Goal: Information Seeking & Learning: Learn about a topic

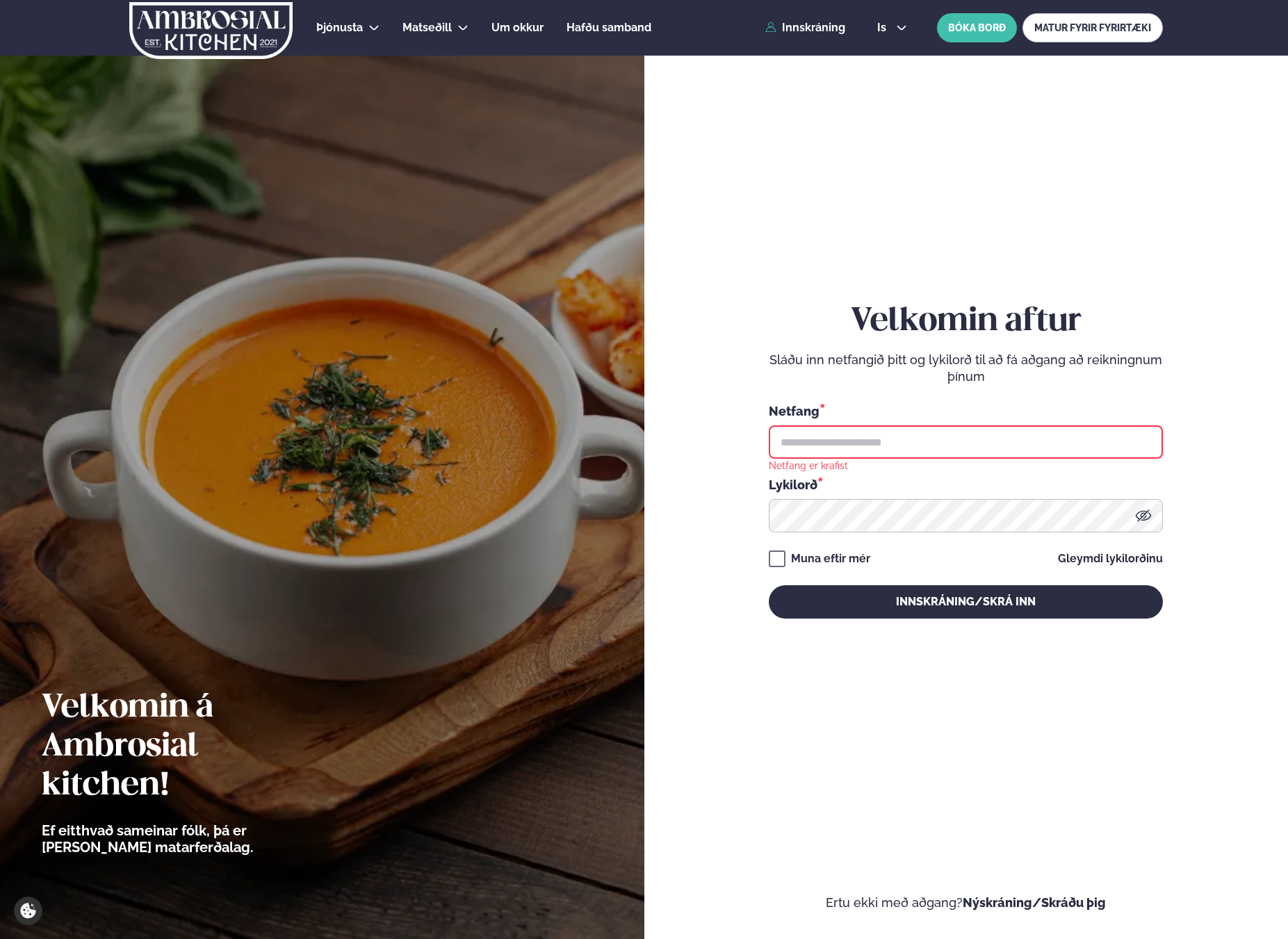
type input "**********"
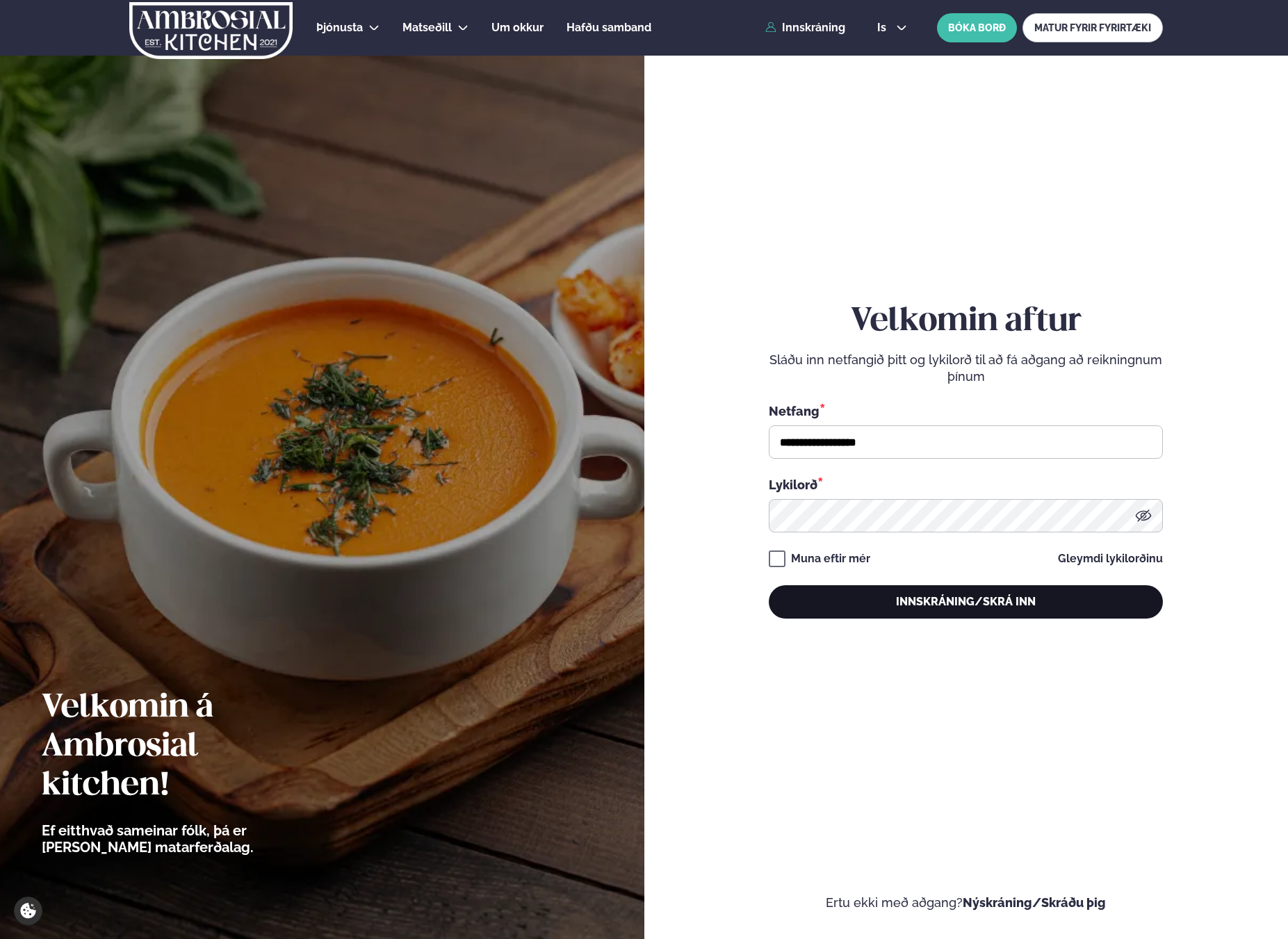
click at [821, 599] on button "Innskráning/Skrá inn" at bounding box center [966, 602] width 394 height 34
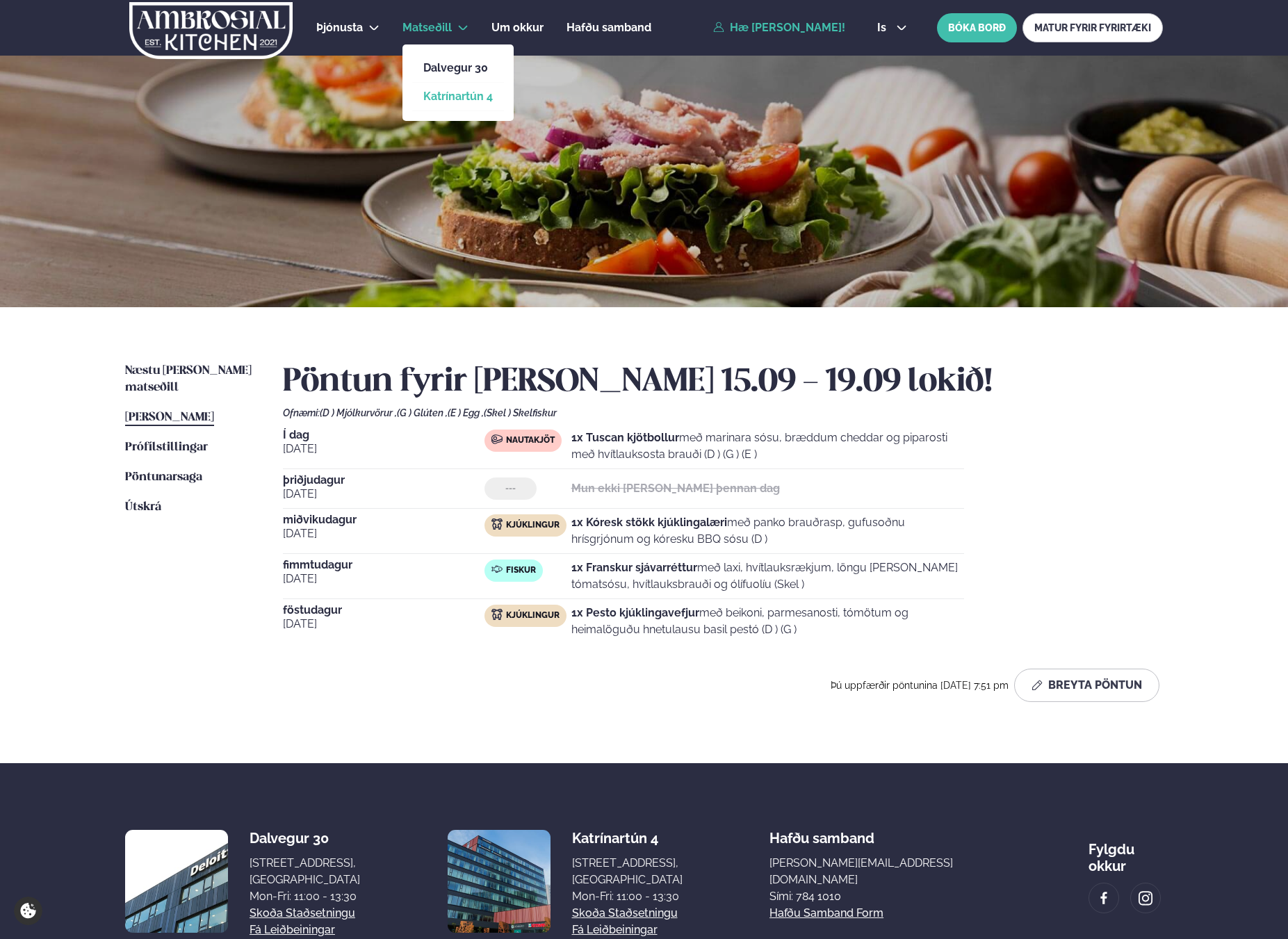
click at [452, 94] on link "Katrínartún 4" at bounding box center [458, 96] width 69 height 11
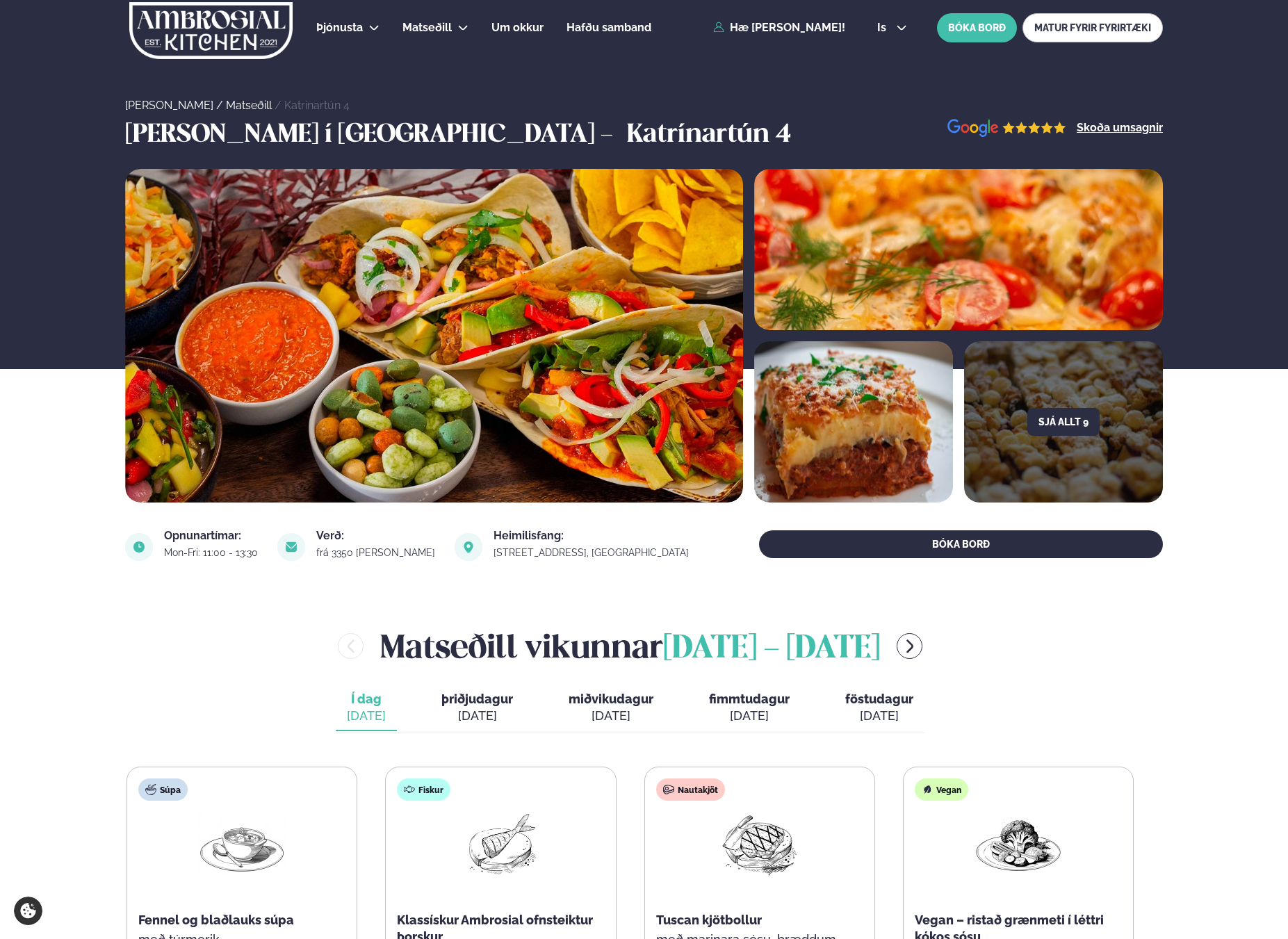
drag, startPoint x: 355, startPoint y: 649, endPoint x: 908, endPoint y: 643, distance: 553.0
click at [908, 642] on div "[PERSON_NAME] [DATE] - [DATE]" at bounding box center [630, 646] width 1010 height 45
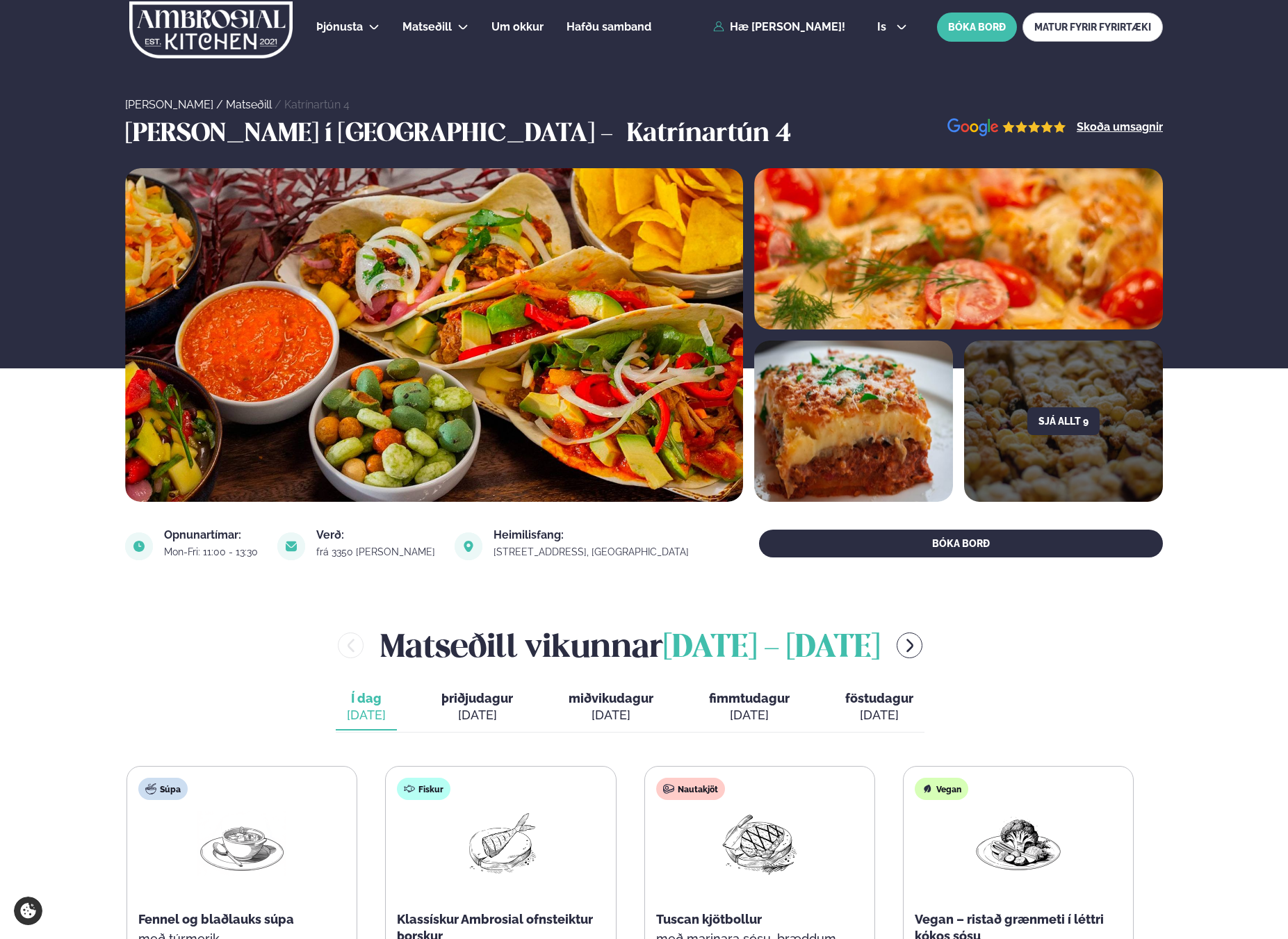
copy h2 "[PERSON_NAME] [DATE] - [DATE]"
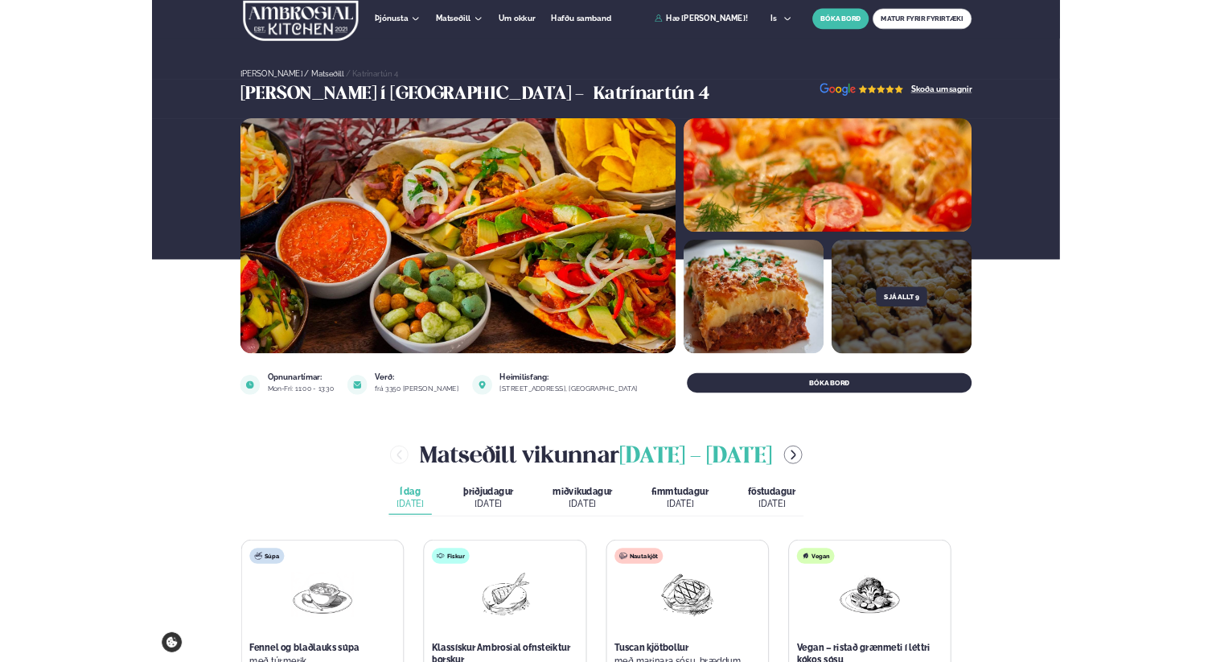
scroll to position [0, 0]
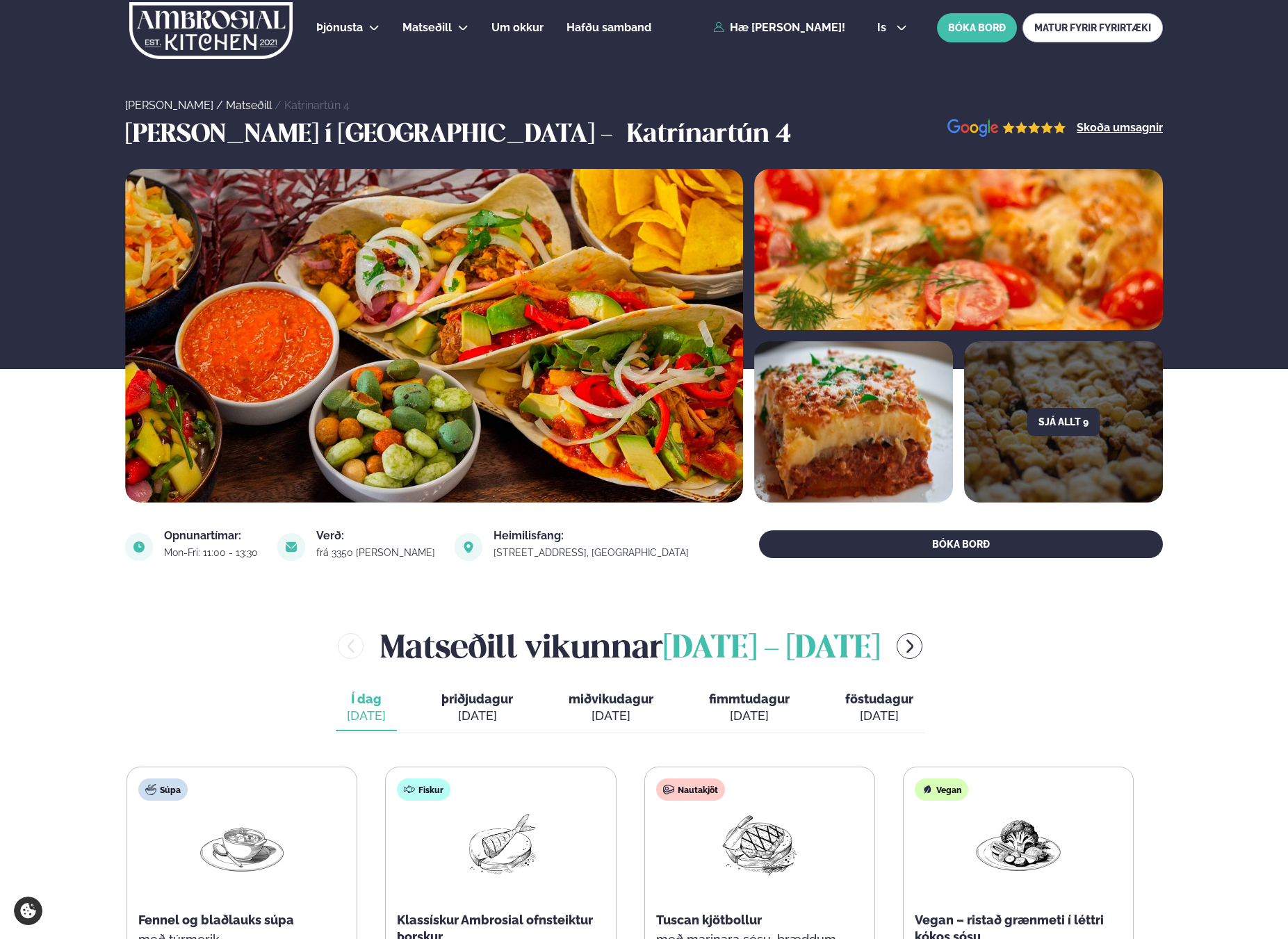
copy h2 "[PERSON_NAME] [DATE] - [DATE]"
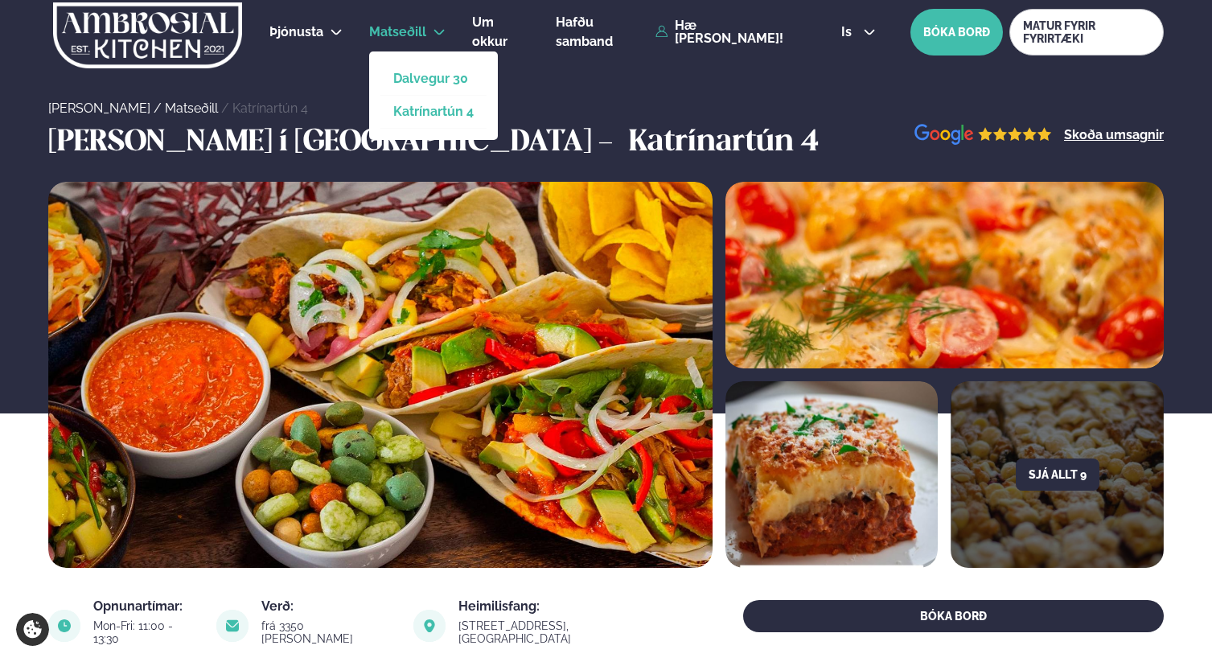
click at [436, 76] on link "Dalvegur 30" at bounding box center [433, 78] width 80 height 13
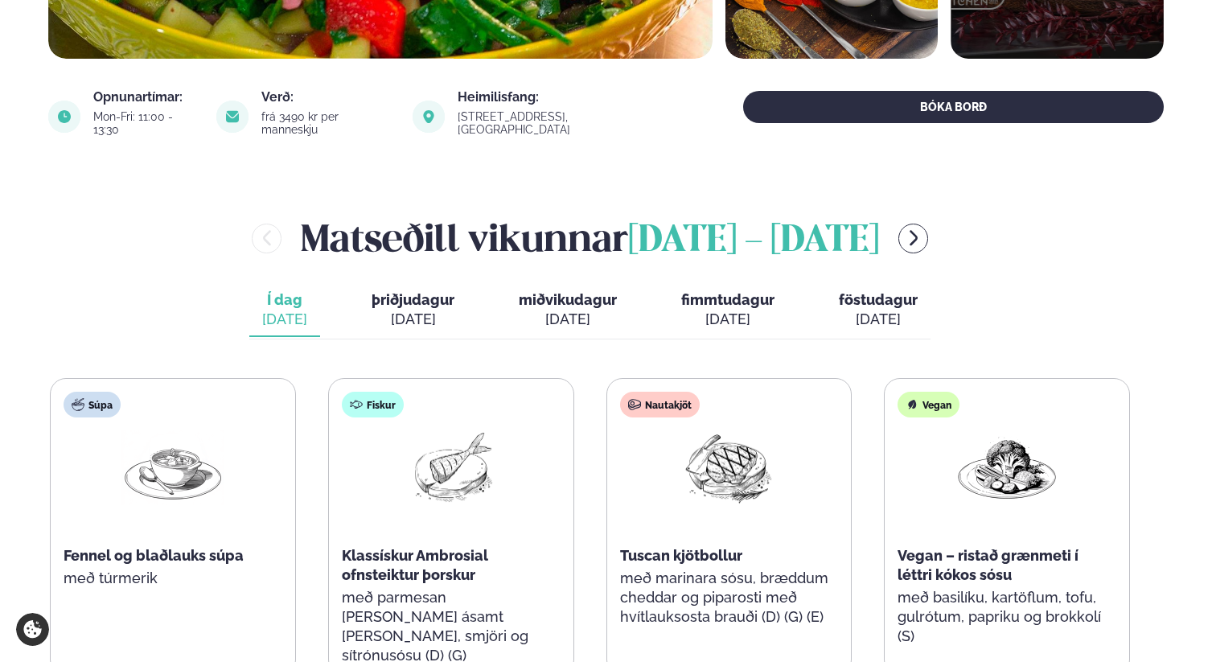
scroll to position [511, 0]
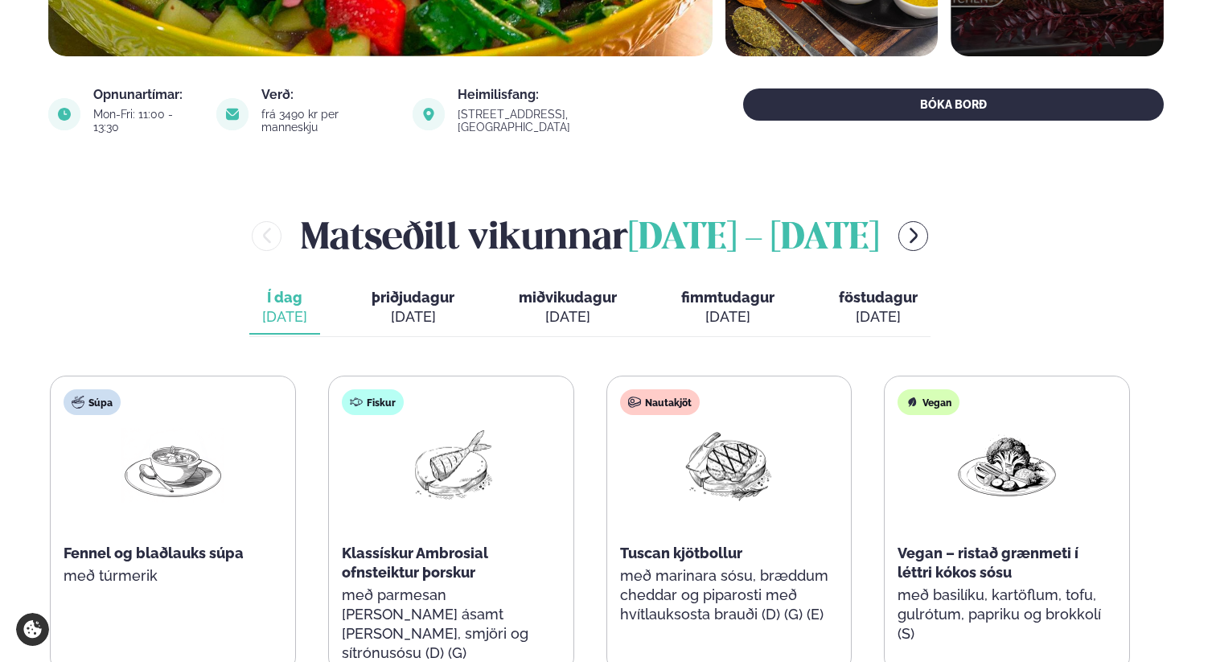
drag, startPoint x: 271, startPoint y: 225, endPoint x: 910, endPoint y: 231, distance: 639.3
click at [910, 231] on div "[PERSON_NAME] [DATE] - [DATE]" at bounding box center [589, 235] width 1083 height 52
copy h2 "[PERSON_NAME] [DATE] - [DATE]"
click at [802, 226] on span "[DATE] - [DATE]" at bounding box center [753, 238] width 251 height 35
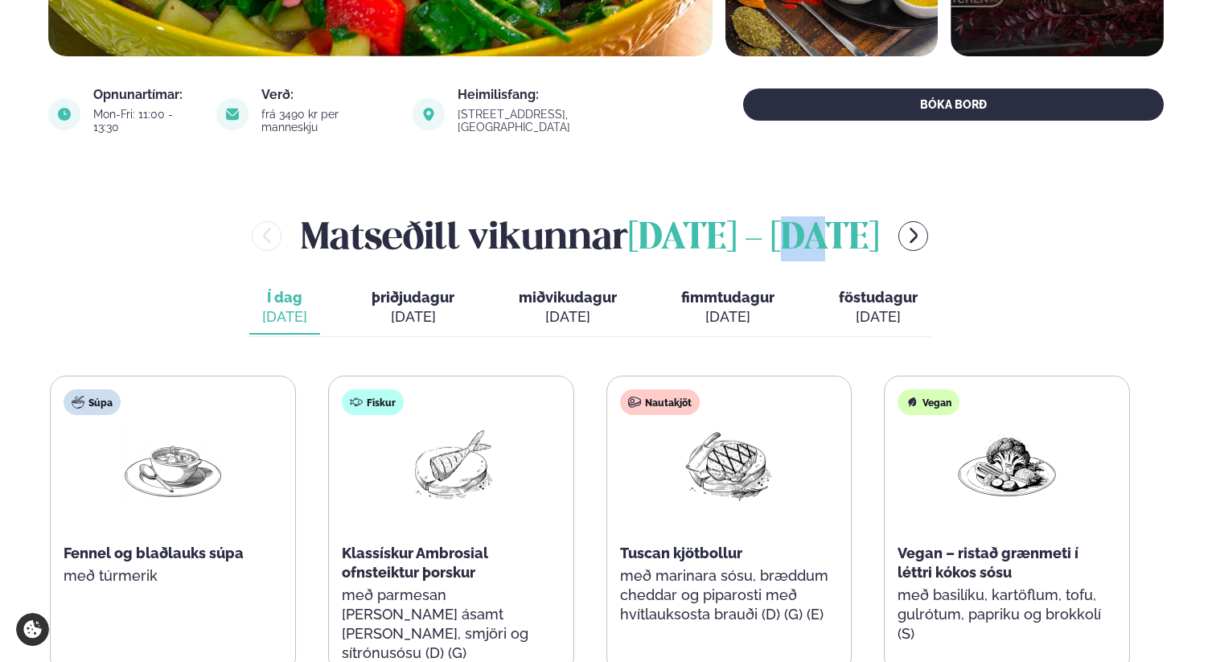
drag, startPoint x: 609, startPoint y: 225, endPoint x: 904, endPoint y: 227, distance: 295.1
click at [879, 227] on span "[DATE] - [DATE]" at bounding box center [753, 238] width 251 height 35
copy span "[DATE] - [DATE]"
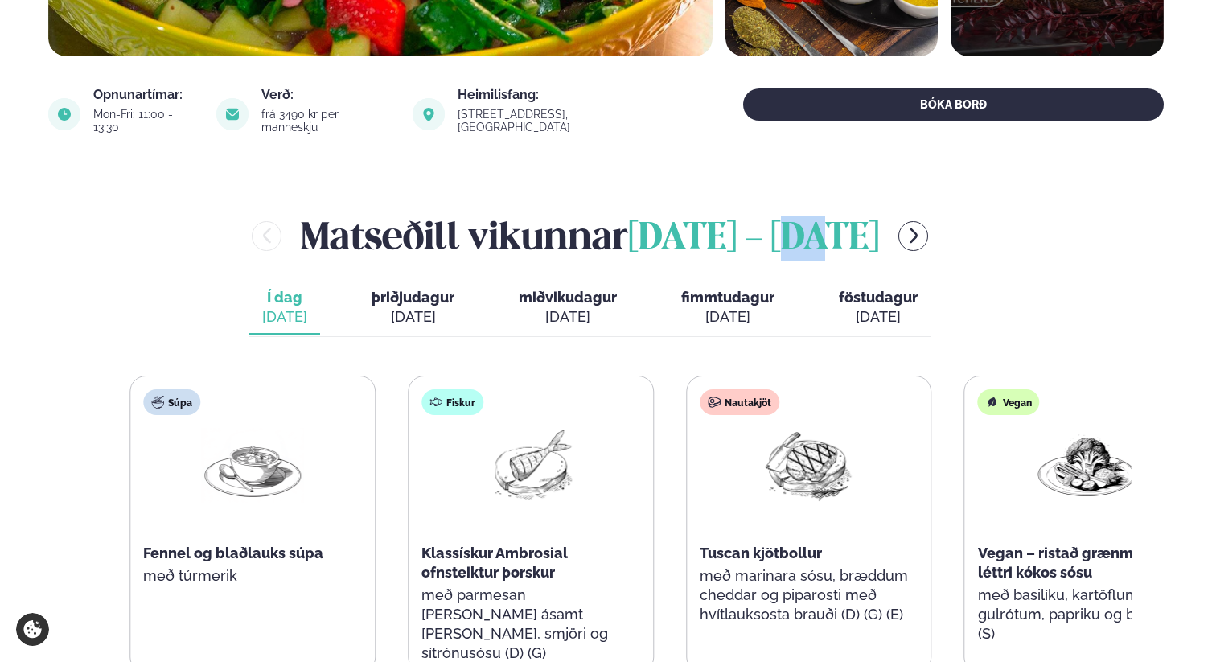
click at [244, 541] on div "Súpa Fennel og blaðlauks súpa með túrmerik" at bounding box center [252, 504] width 244 height 257
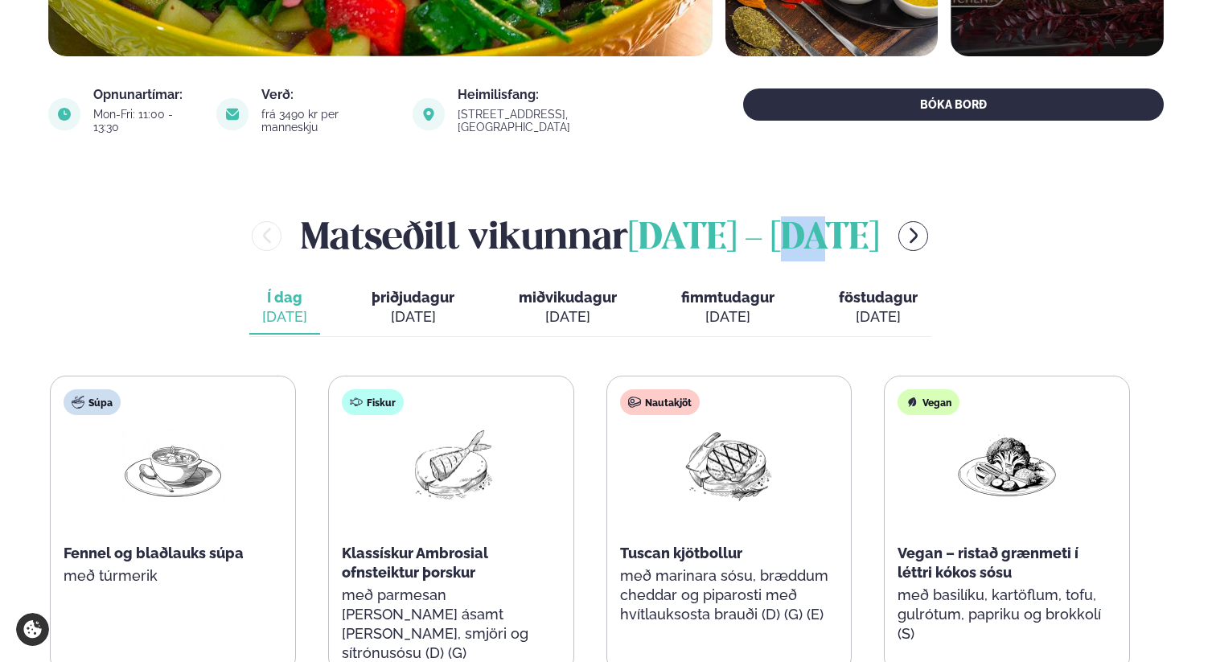
click at [239, 544] on span "Fennel og blaðlauks súpa" at bounding box center [154, 552] width 180 height 17
click at [207, 544] on span "Fennel og blaðlauks súpa" at bounding box center [154, 552] width 180 height 17
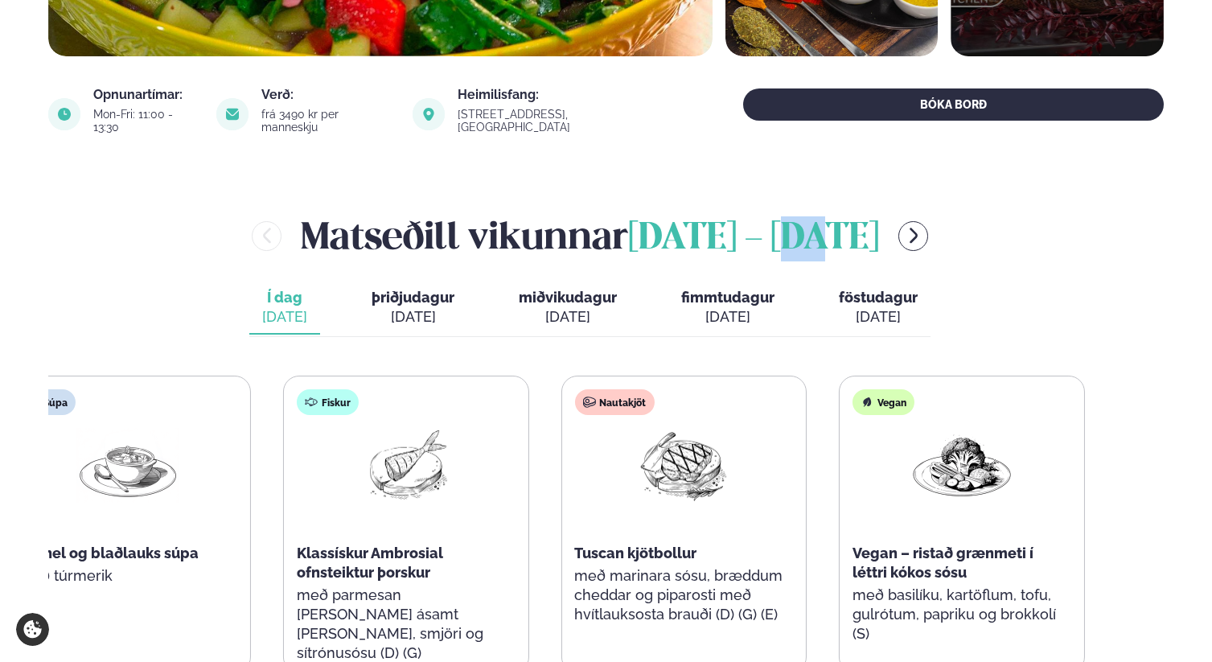
click at [140, 544] on div "Fennel og blaðlauks súpa" at bounding box center [127, 553] width 219 height 19
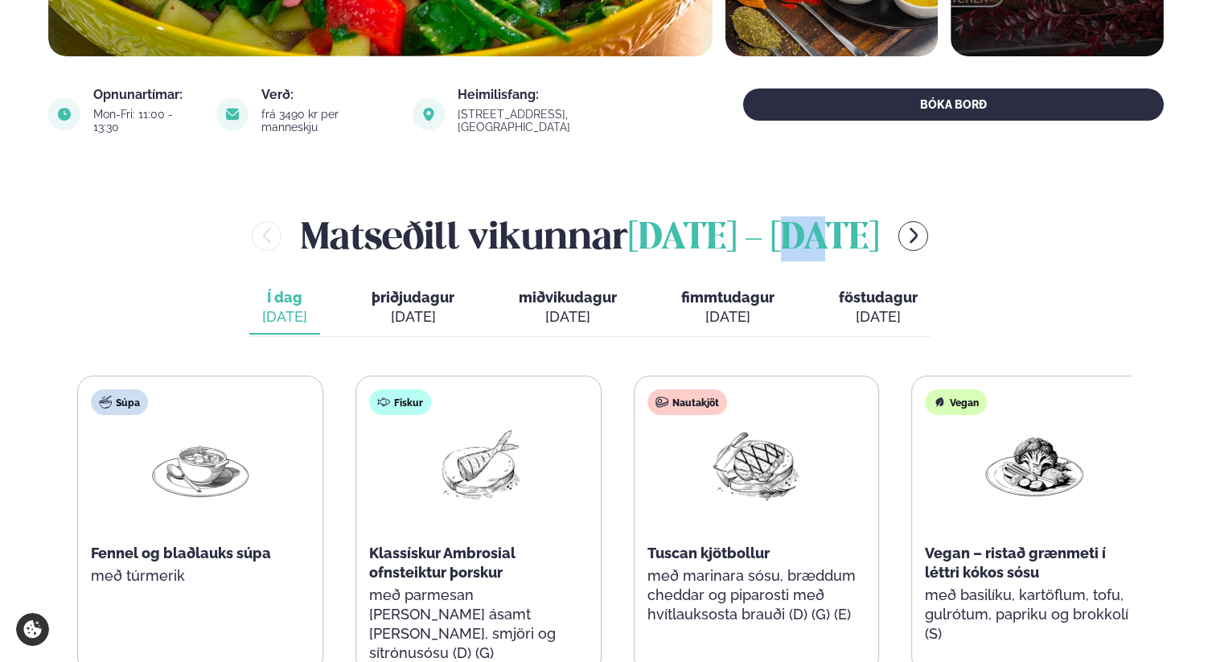
click at [220, 544] on span "Fennel og blaðlauks súpa" at bounding box center [181, 552] width 180 height 17
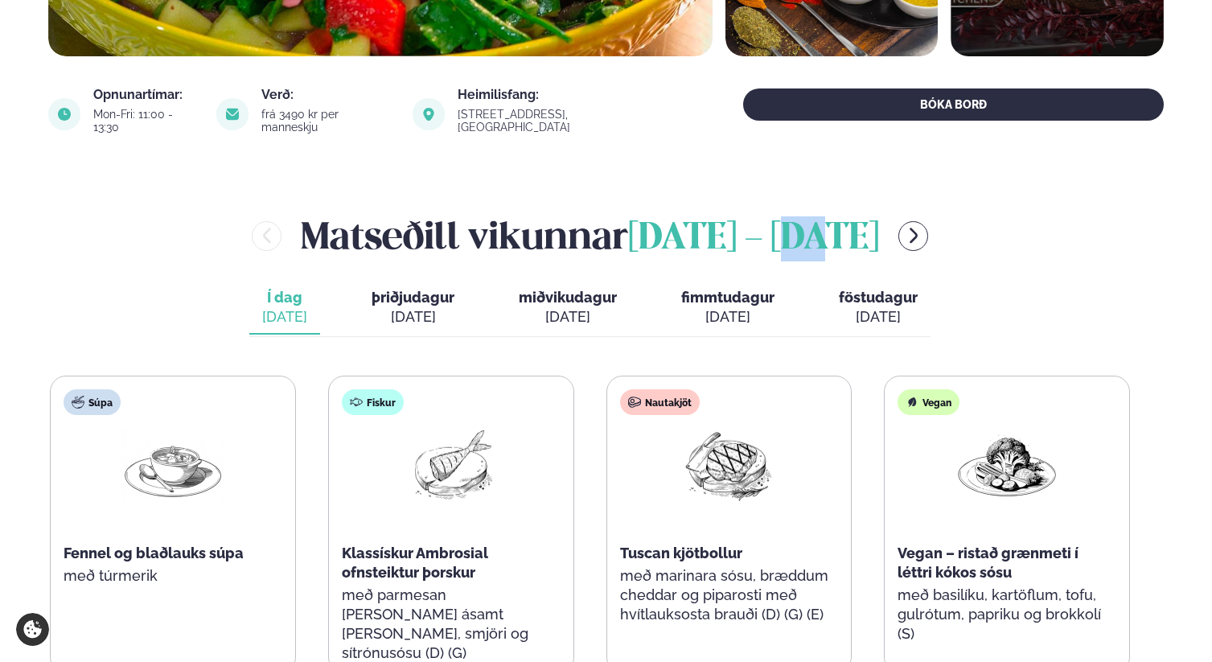
click at [227, 544] on span "Fennel og blaðlauks súpa" at bounding box center [154, 552] width 180 height 17
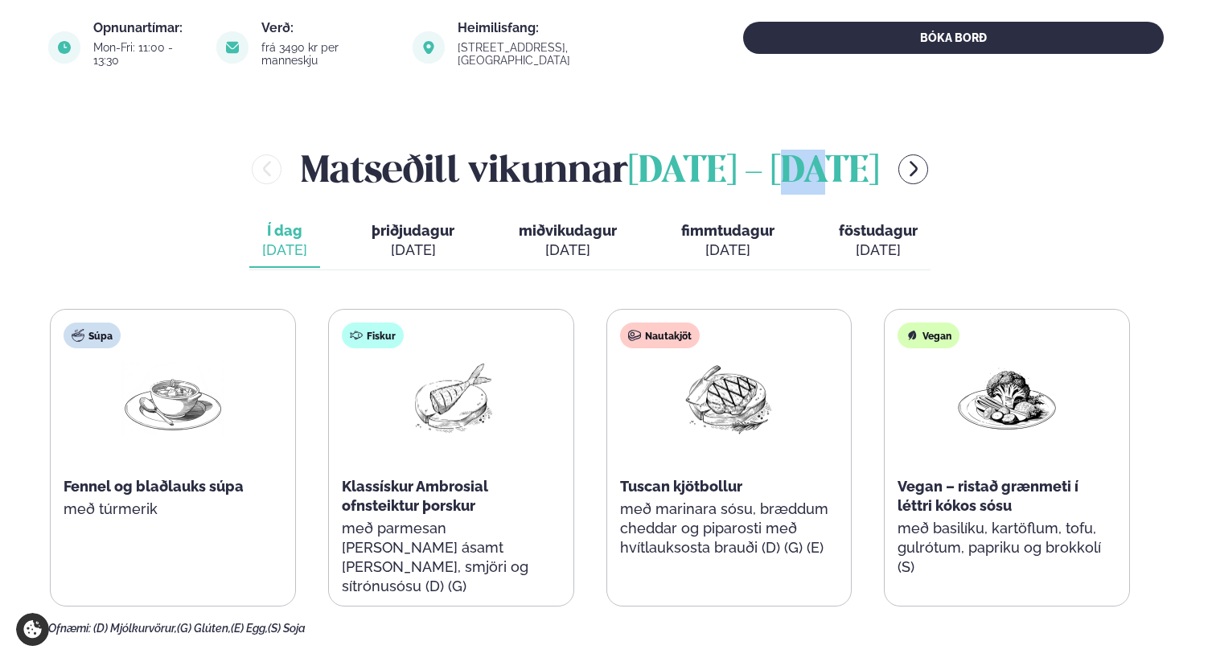
scroll to position [579, 0]
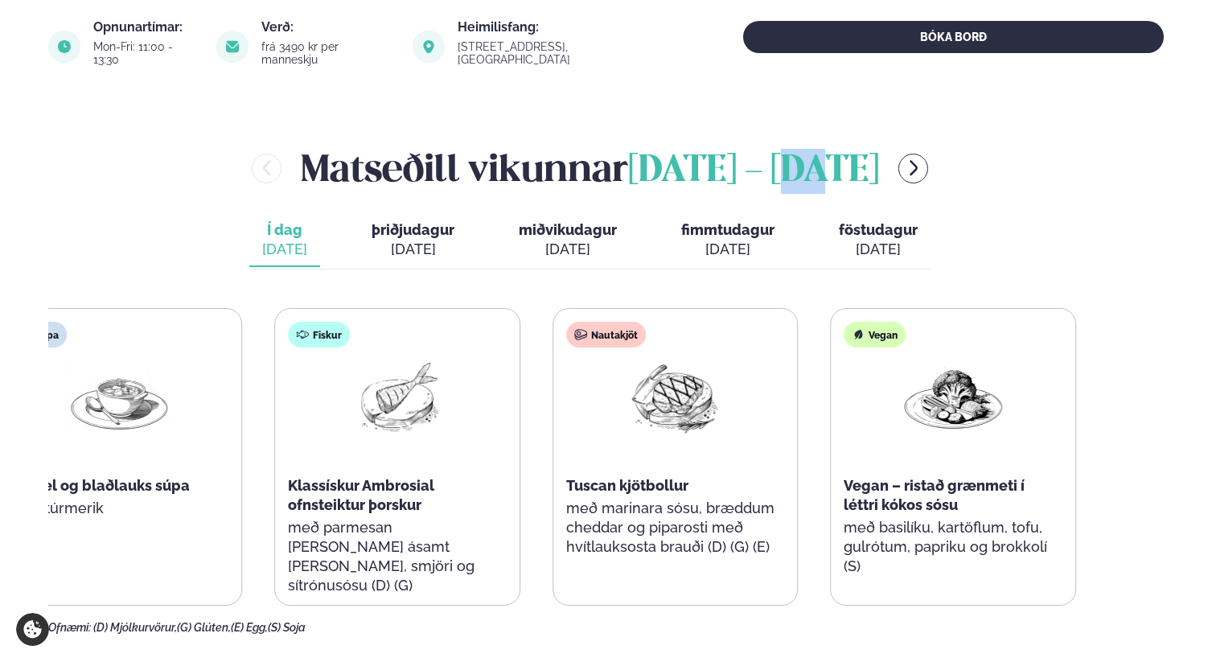
click at [104, 477] on span "Fennel og blaðlauks súpa" at bounding box center [100, 485] width 180 height 17
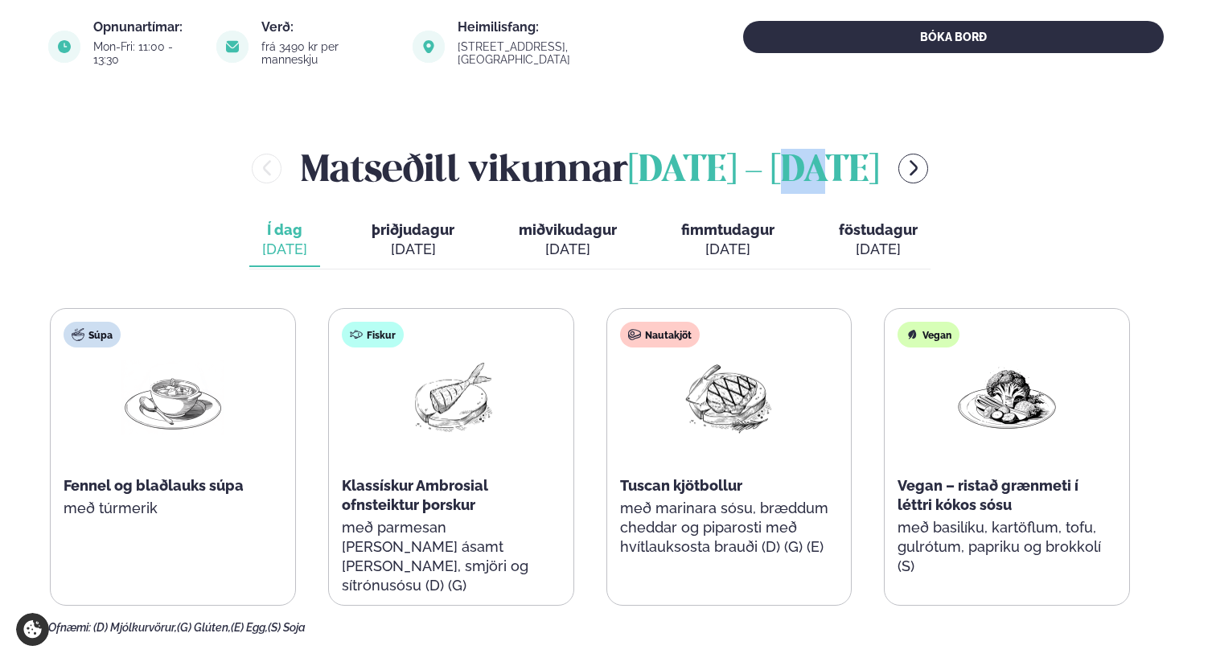
click at [295, 486] on div "Súpa Fennel og blaðlauks súpa með túrmerik" at bounding box center [173, 437] width 244 height 257
click at [614, 273] on div "[PERSON_NAME] [DATE] - [DATE] Í dag Í d. [DATE] þriðjudagur þri. [DATE] miðviku…" at bounding box center [605, 388] width 1115 height 492
click at [449, 482] on span "Klassískur Ambrosial ofnsteiktur þorskur" at bounding box center [415, 495] width 146 height 36
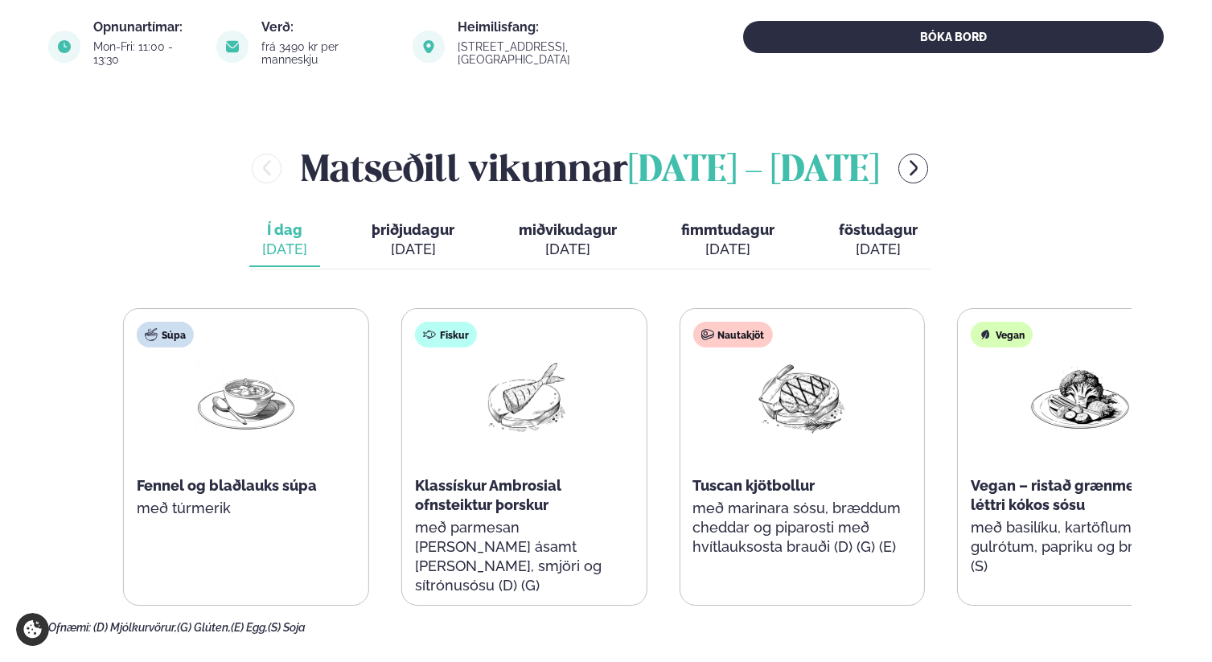
click at [510, 518] on div "Fiskur Klassískur Ambrosial ofnsteiktur þorskur með parmesan [PERSON_NAME] ásam…" at bounding box center [524, 466] width 244 height 315
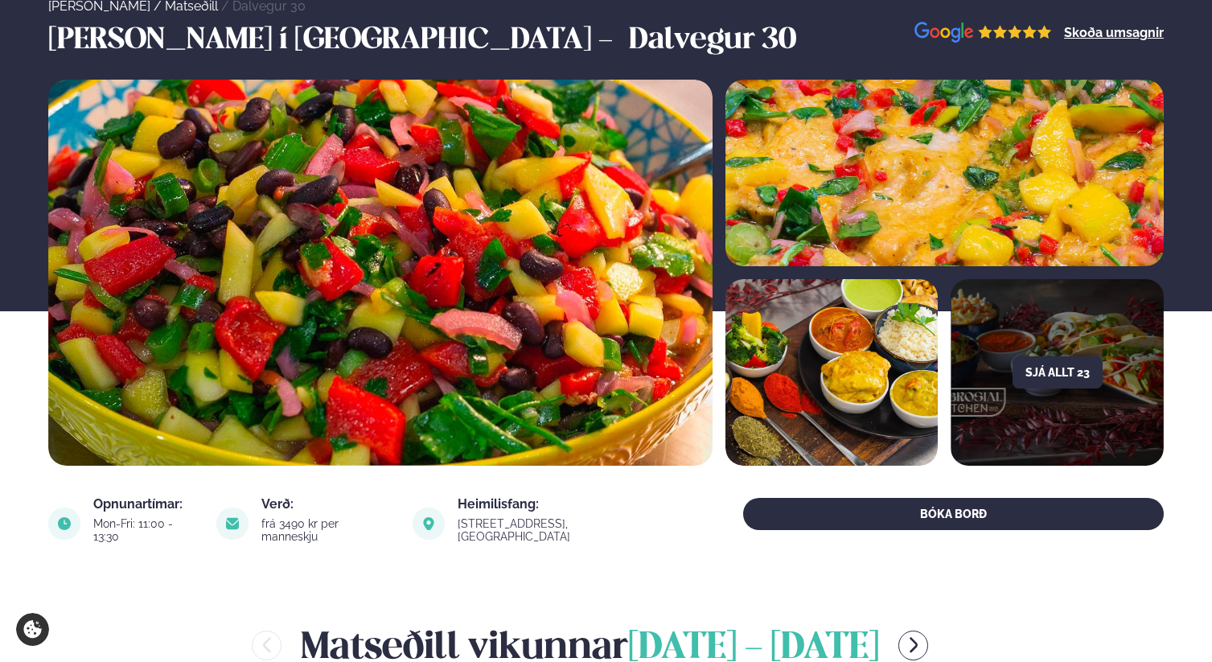
scroll to position [0, 0]
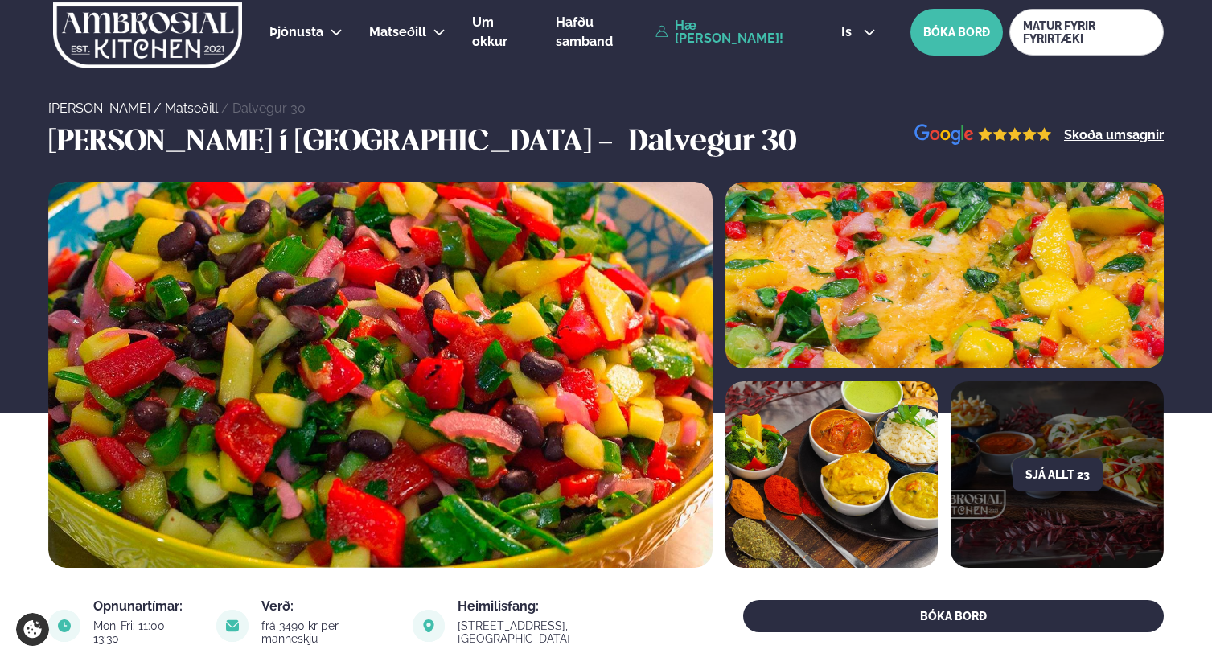
click at [687, 32] on link "Hæ [PERSON_NAME]!" at bounding box center [729, 32] width 149 height 26
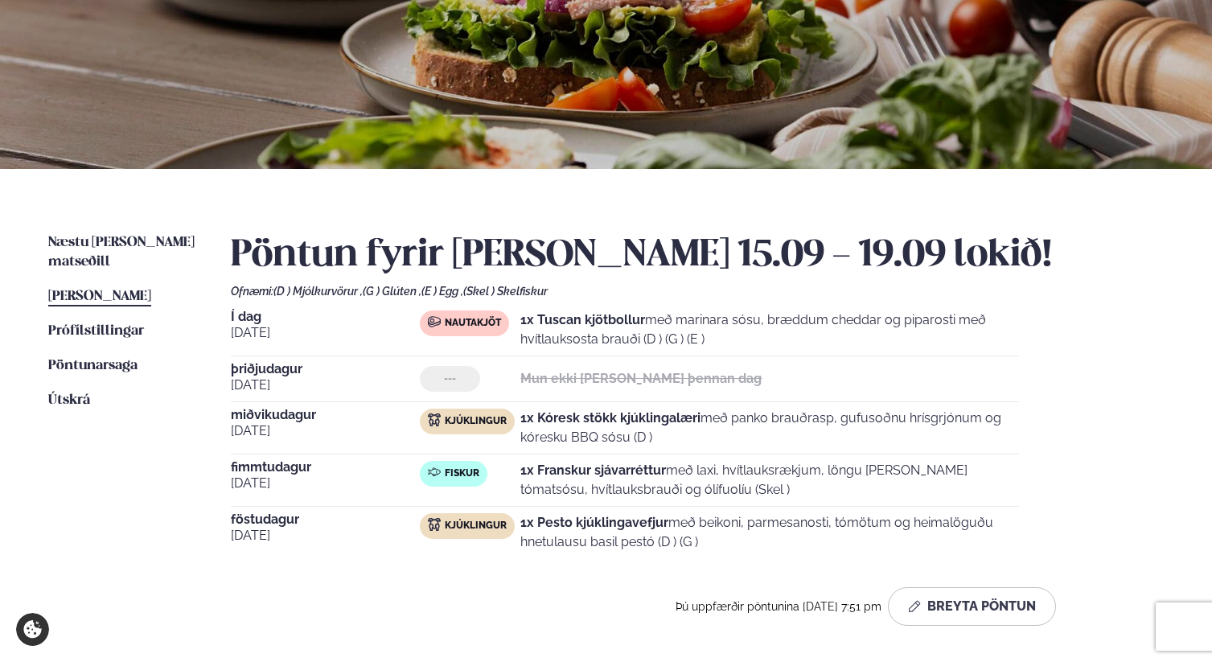
scroll to position [187, 0]
click at [119, 242] on span "Næstu [PERSON_NAME] matseðill" at bounding box center [121, 251] width 146 height 33
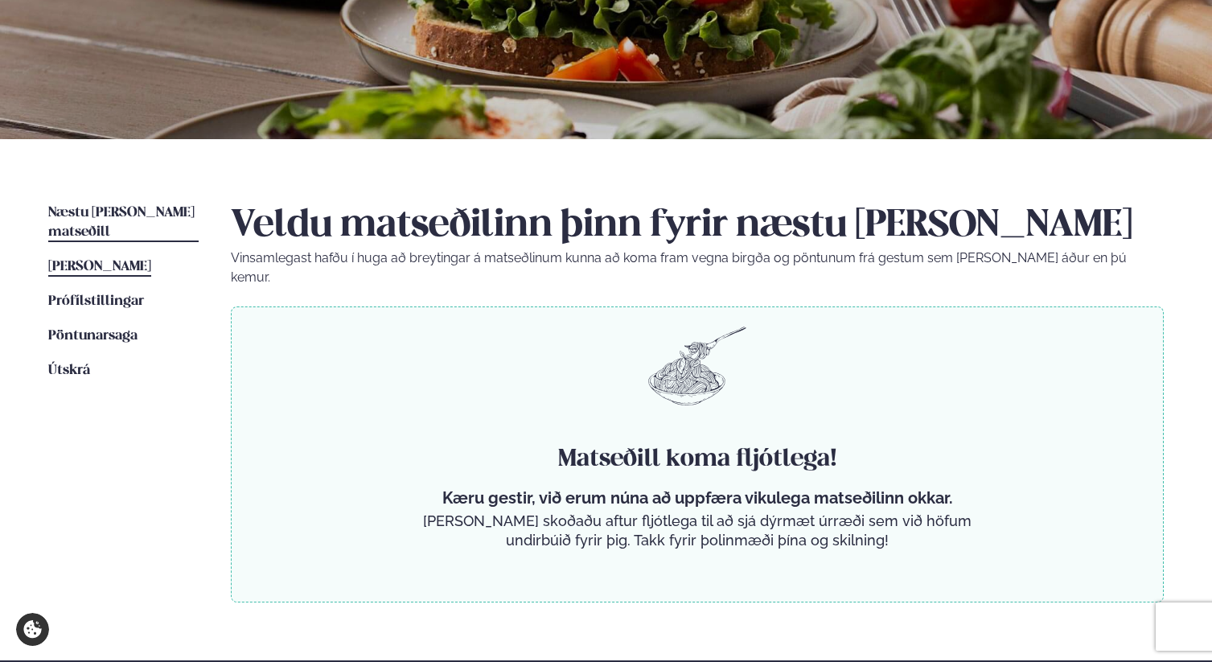
click at [105, 260] on span "[PERSON_NAME]" at bounding box center [99, 267] width 103 height 14
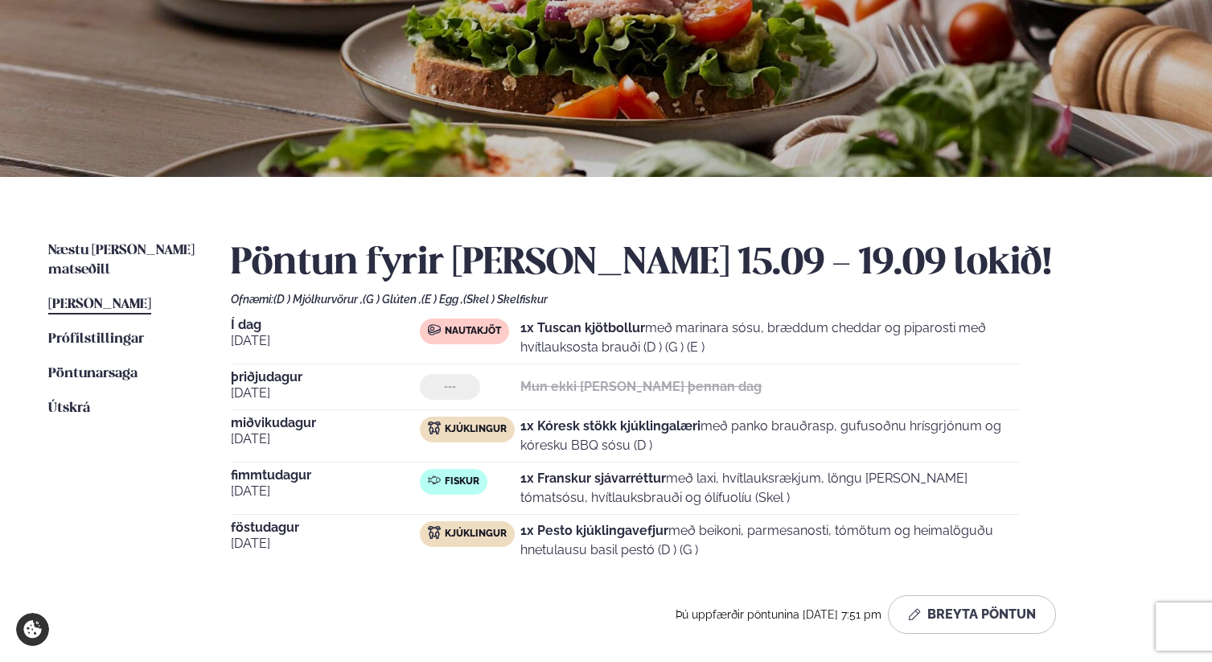
scroll to position [207, 0]
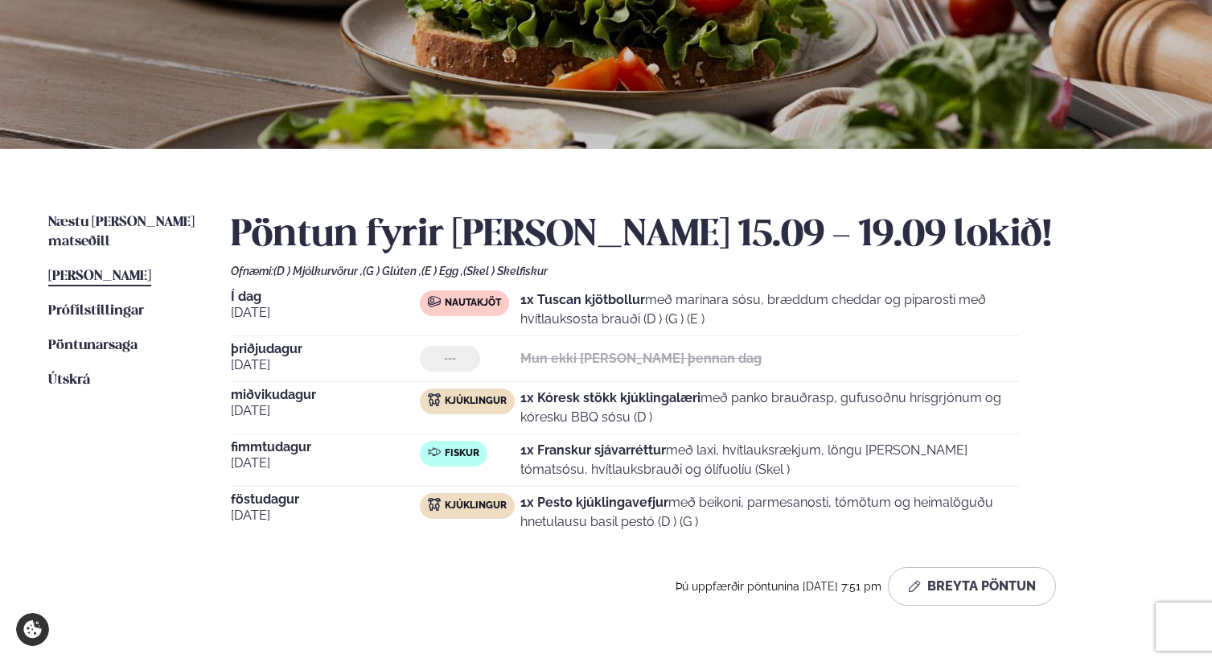
drag, startPoint x: 522, startPoint y: 300, endPoint x: 735, endPoint y: 323, distance: 214.4
click at [735, 323] on p "1x Tuscan kjötbollur með marinara sósu, bræddum cheddar og piparosti með hvítla…" at bounding box center [769, 309] width 499 height 39
copy p "1x Tuscan kjötbollur með marinara sósu, bræddum cheddar og piparosti með hvítla…"
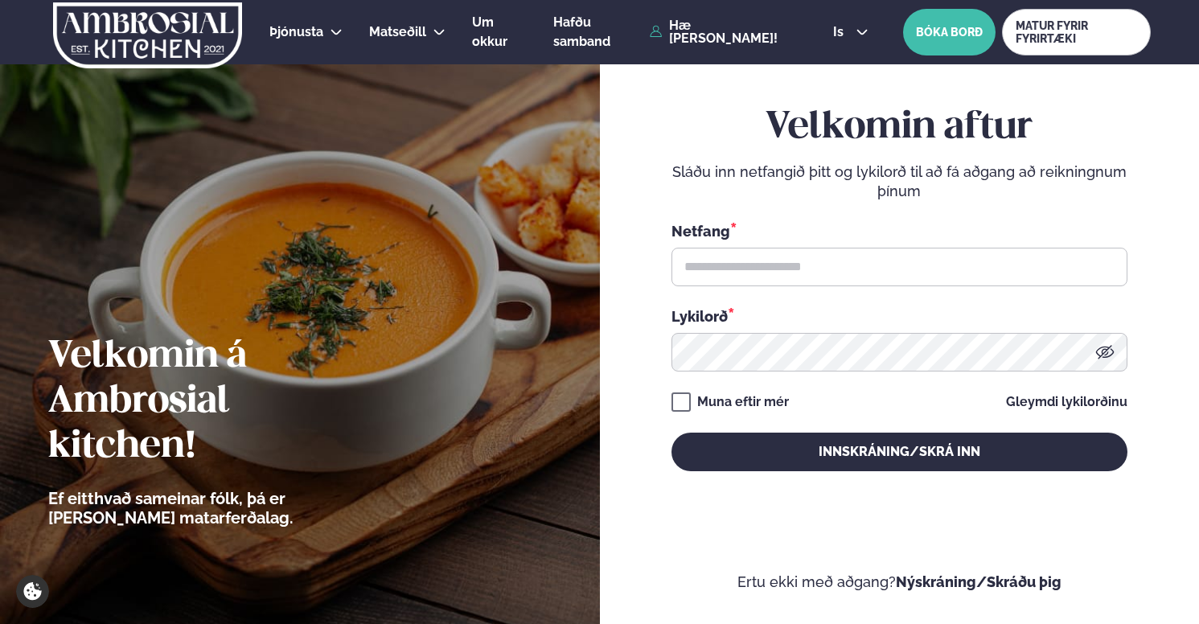
scroll to position [326, 0]
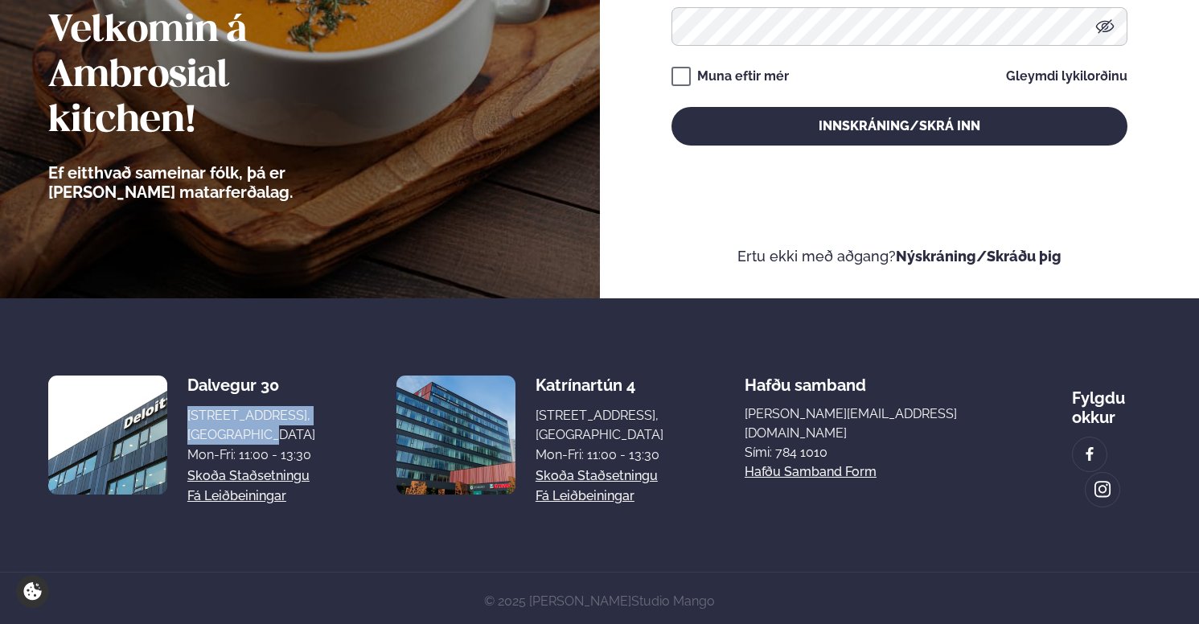
drag, startPoint x: 187, startPoint y: 408, endPoint x: 257, endPoint y: 438, distance: 76.8
click at [257, 438] on div "[STREET_ADDRESS], [GEOGRAPHIC_DATA]" at bounding box center [251, 425] width 128 height 39
copy div "[STREET_ADDRESS], [GEOGRAPHIC_DATA]"
drag, startPoint x: 191, startPoint y: 454, endPoint x: 318, endPoint y: 456, distance: 126.3
click at [315, 457] on div "Mon-Fri: 11:00 - 13:30" at bounding box center [251, 454] width 128 height 19
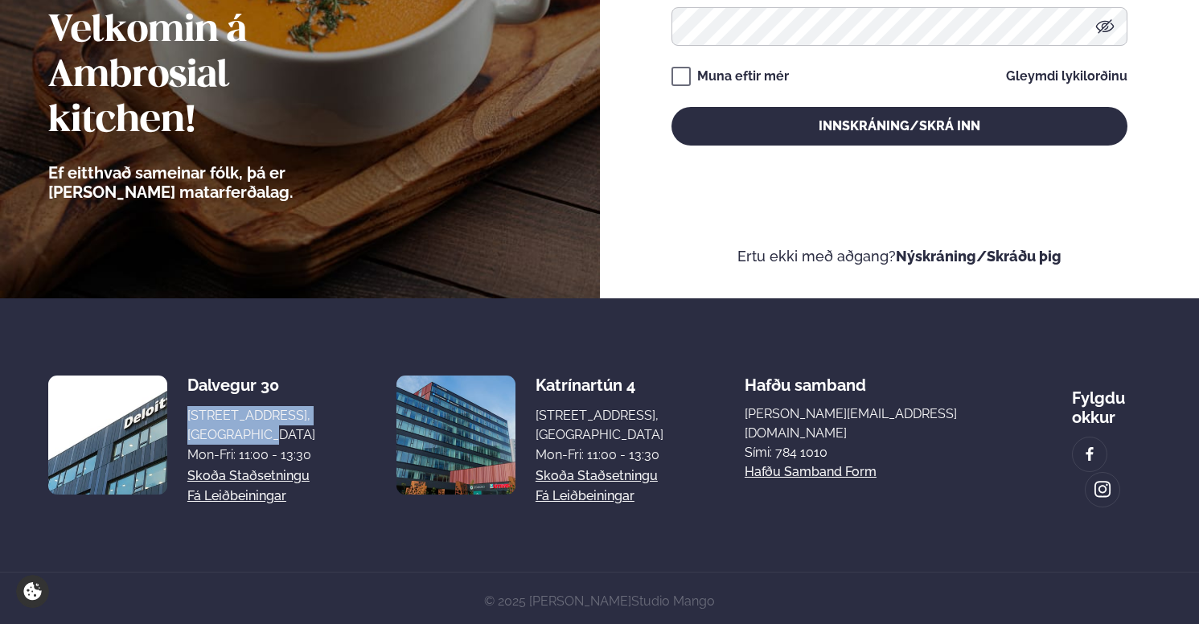
copy div "Mon-Fri: 11:00 - 13:30"
